Goal: Transaction & Acquisition: Purchase product/service

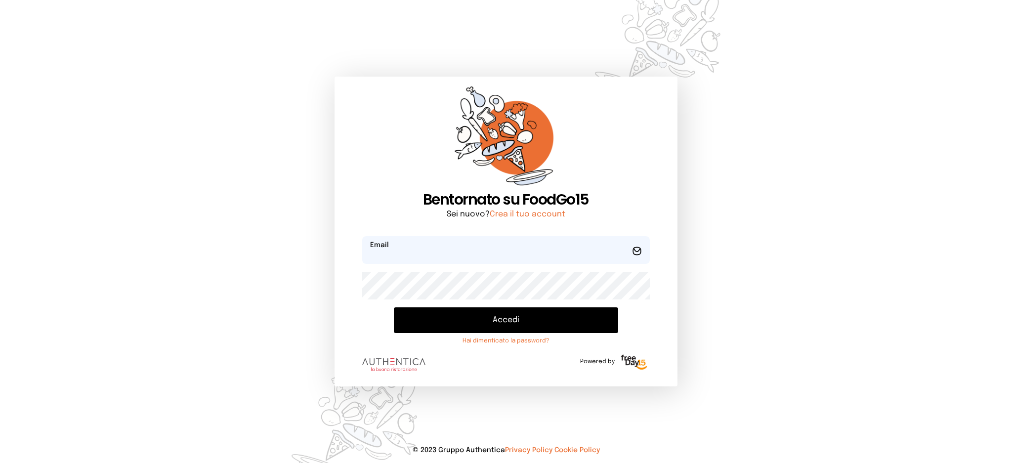
type input "**********"
click at [515, 321] on button "Accedi" at bounding box center [506, 320] width 224 height 26
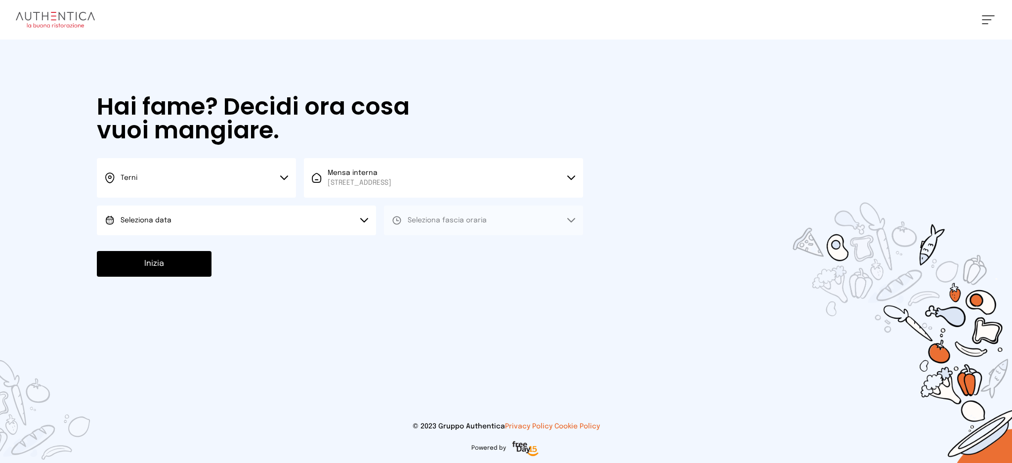
click at [326, 224] on button "Seleziona data" at bounding box center [236, 221] width 279 height 30
click at [325, 249] on li "[DATE], [DATE]" at bounding box center [236, 248] width 279 height 26
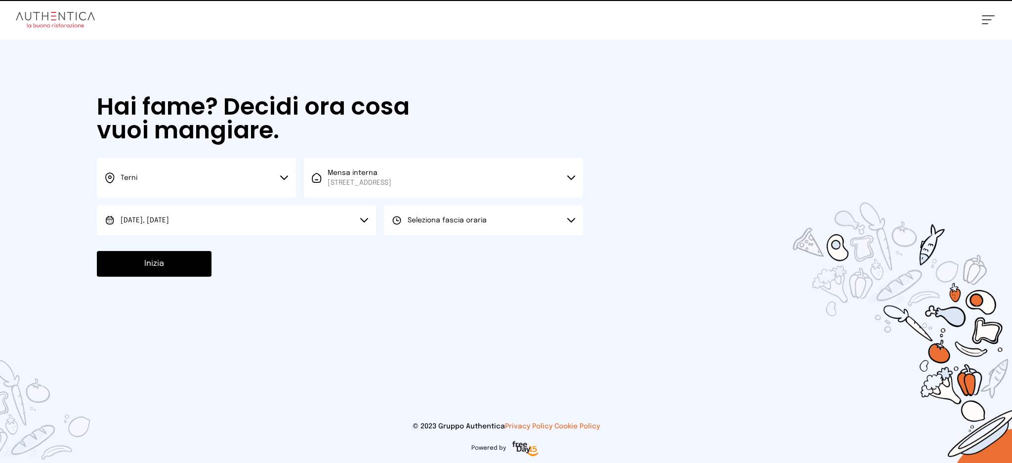
click at [486, 216] on button "Seleziona fascia oraria" at bounding box center [483, 221] width 199 height 30
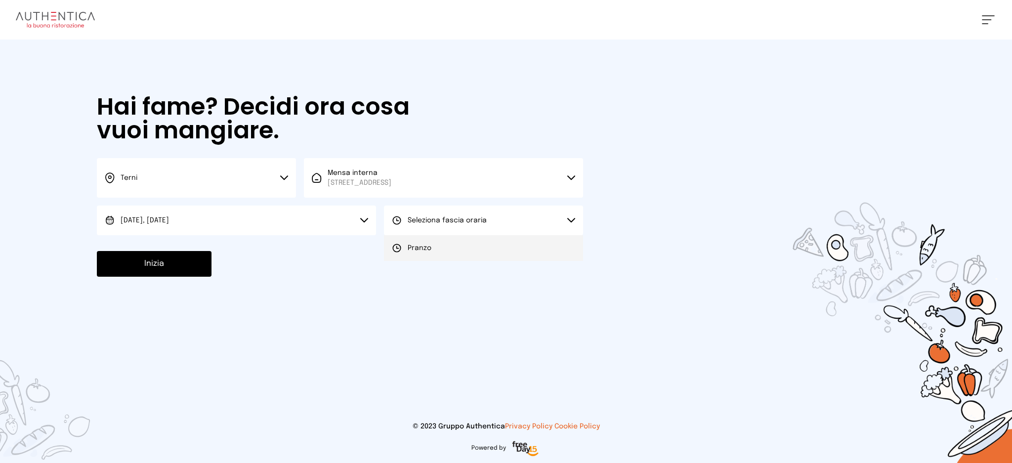
click at [491, 244] on li "Pranzo" at bounding box center [483, 248] width 199 height 26
click at [184, 265] on button "Inizia" at bounding box center [154, 264] width 115 height 26
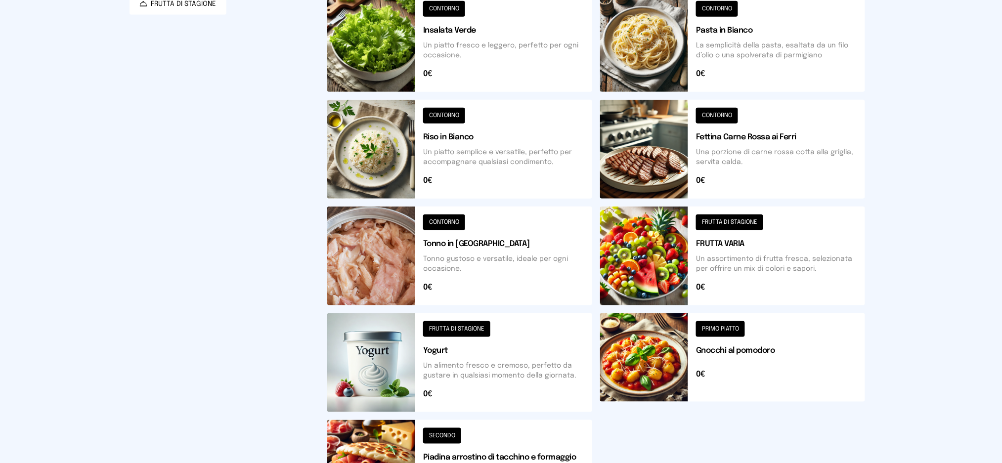
scroll to position [147, 0]
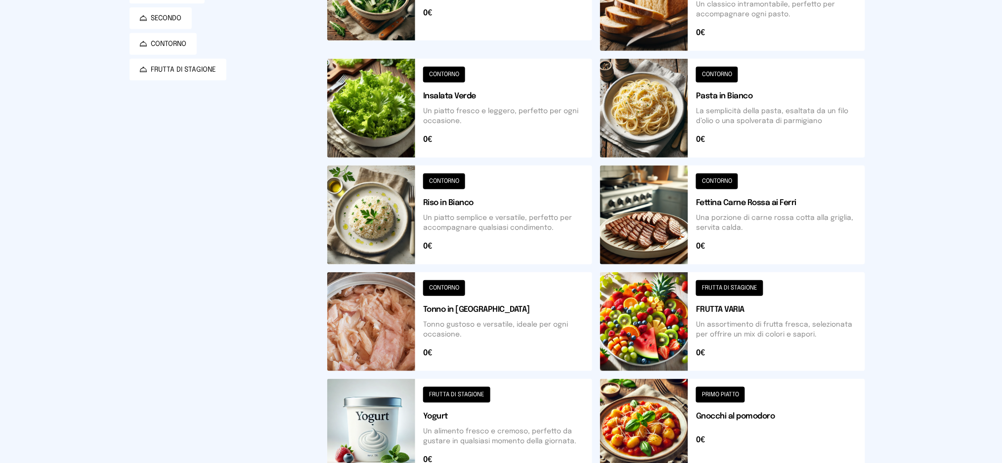
click at [528, 231] on button at bounding box center [459, 215] width 265 height 99
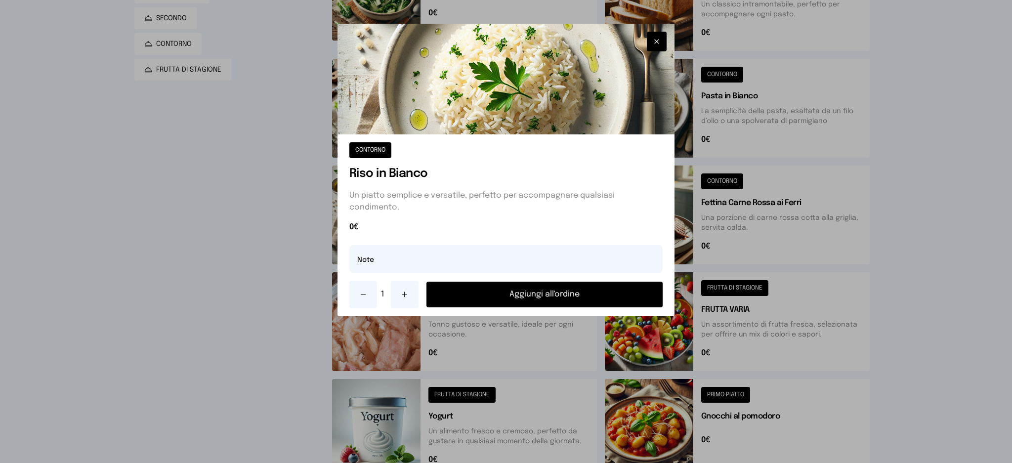
click at [583, 295] on button "Aggiungi all'ordine" at bounding box center [544, 295] width 237 height 26
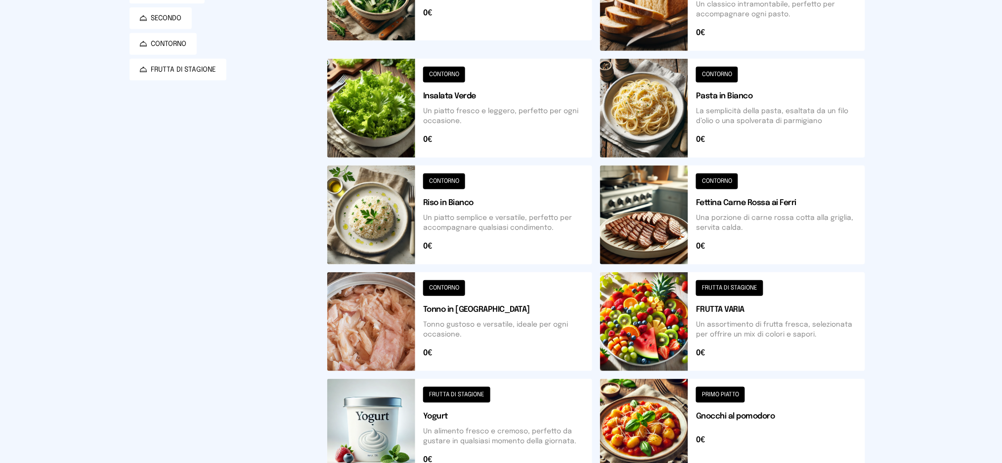
scroll to position [0, 0]
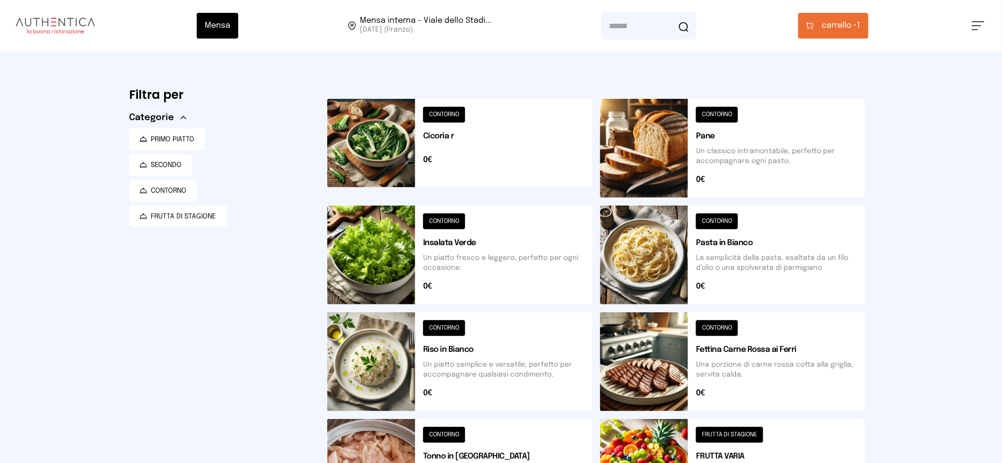
click at [829, 29] on span "carrello •" at bounding box center [839, 26] width 35 height 12
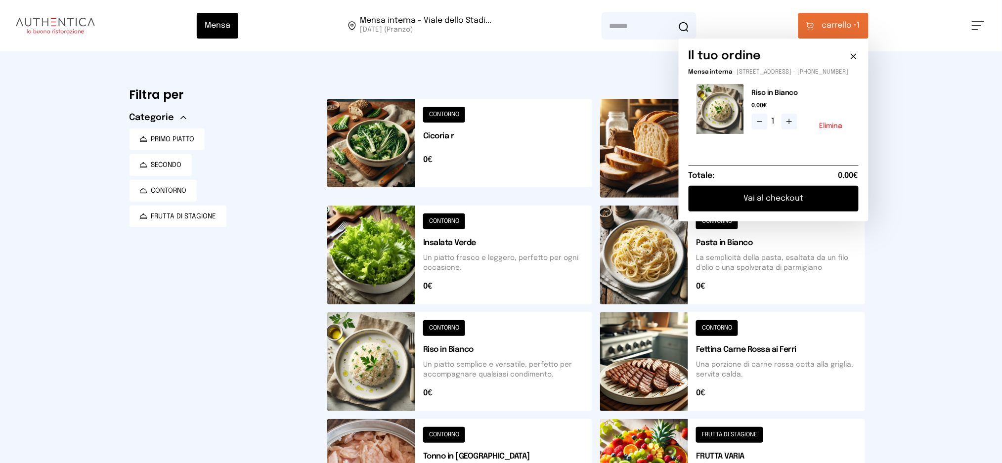
click at [784, 205] on button "Vai al checkout" at bounding box center [773, 199] width 170 height 26
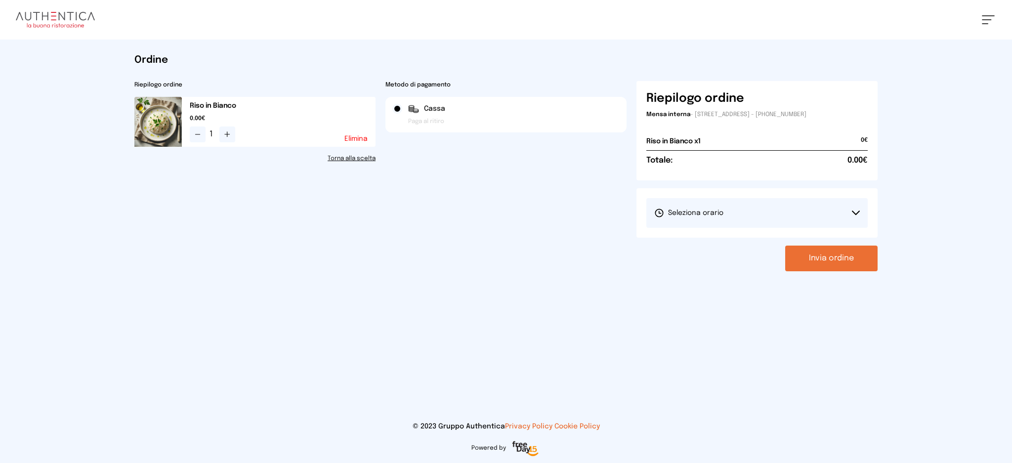
click at [700, 213] on span "Seleziona orario" at bounding box center [688, 213] width 69 height 10
click at [704, 243] on span "1° Turno (13:00 - 15:00)" at bounding box center [691, 241] width 75 height 10
click at [801, 259] on button "Invia ordine" at bounding box center [831, 259] width 92 height 26
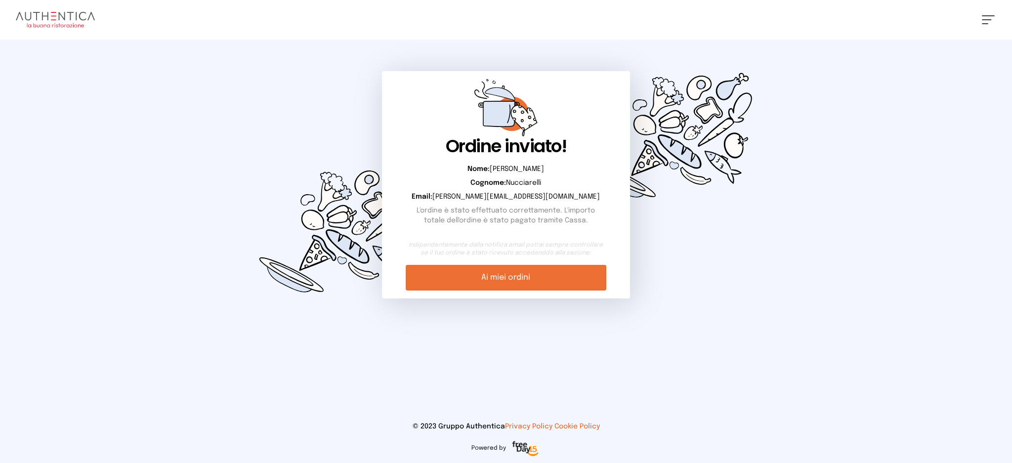
click at [513, 282] on link "Ai miei ordini" at bounding box center [506, 278] width 200 height 26
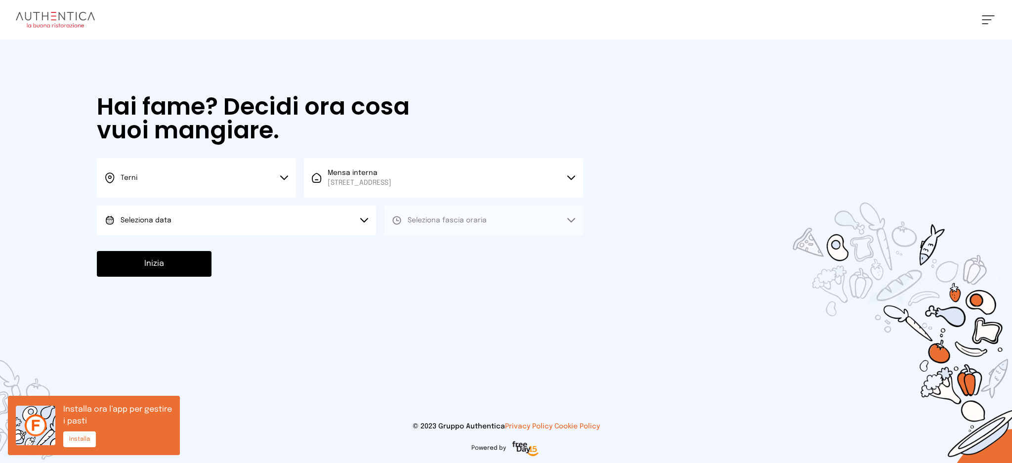
click at [280, 226] on button "Seleziona data" at bounding box center [236, 221] width 279 height 30
click at [286, 253] on li "[DATE], [DATE]" at bounding box center [236, 248] width 279 height 26
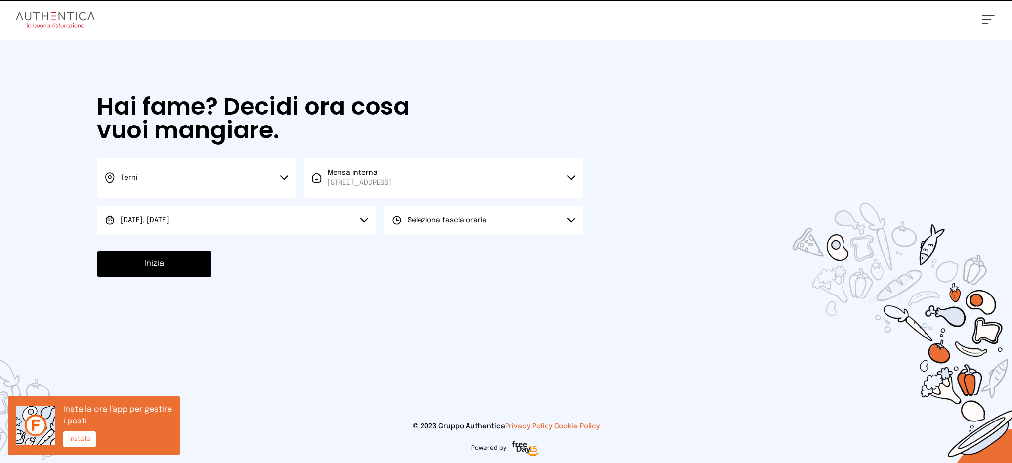
click at [500, 218] on button "Seleziona fascia oraria" at bounding box center [483, 221] width 199 height 30
click at [492, 235] on div "Seleziona fascia oraria Scegli il turno [GEOGRAPHIC_DATA]" at bounding box center [483, 221] width 199 height 30
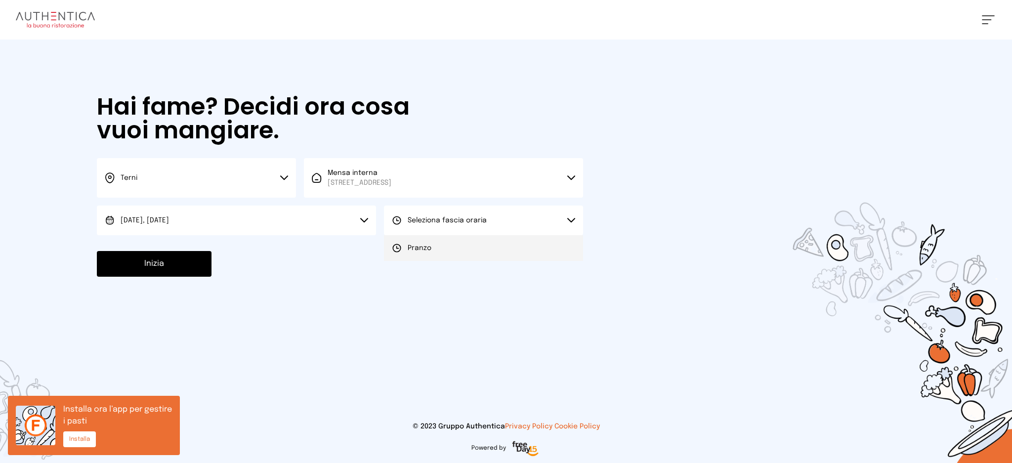
click at [479, 250] on li "Pranzo" at bounding box center [483, 248] width 199 height 26
click at [160, 273] on button "Inizia" at bounding box center [154, 264] width 115 height 26
